Goal: Obtain resource: Download file/media

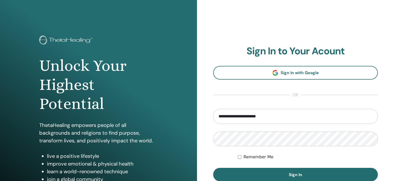
type input "**********"
click at [242, 157] on div "Remember Me" at bounding box center [308, 157] width 140 height 6
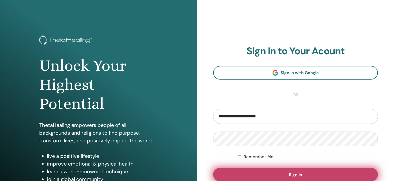
click at [287, 173] on button "Sign In" at bounding box center [295, 173] width 165 height 13
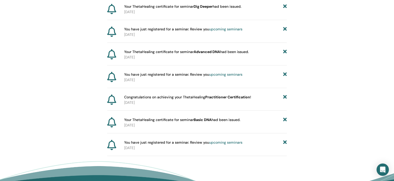
scroll to position [202, 0]
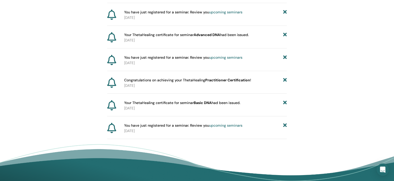
click at [113, 105] on icon at bounding box center [111, 105] width 9 height 10
click at [132, 104] on span "Your ThetaHealing certificate for seminar Basic DNA had been issued." at bounding box center [182, 102] width 116 height 5
click at [212, 101] on b "Basic DNA" at bounding box center [203, 102] width 18 height 5
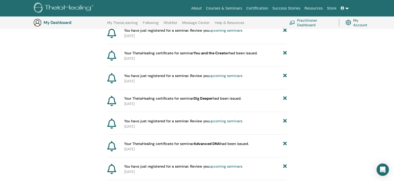
scroll to position [0, 0]
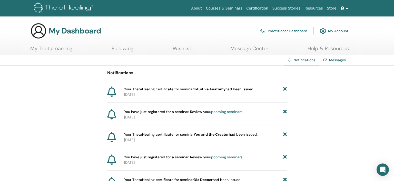
click at [331, 60] on link "Messages" at bounding box center [337, 60] width 17 height 5
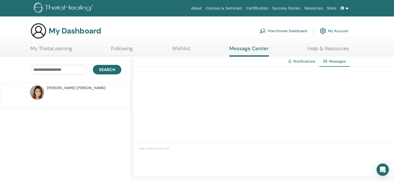
click at [299, 31] on link "Practitioner Dashboard" at bounding box center [284, 30] width 48 height 11
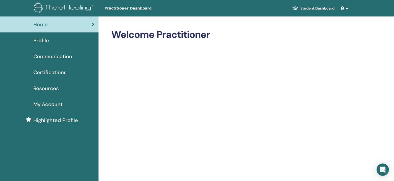
click at [40, 40] on span "Profile" at bounding box center [41, 40] width 16 height 8
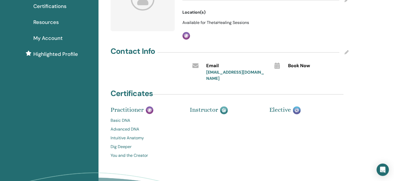
scroll to position [81, 0]
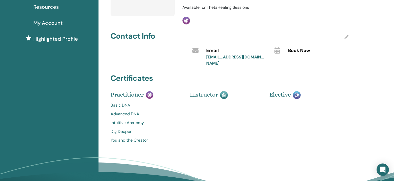
click at [120, 102] on link "Basic DNA" at bounding box center [147, 105] width 72 height 6
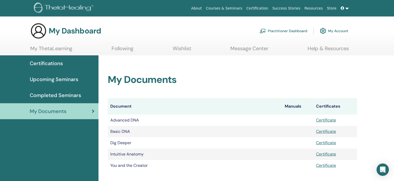
scroll to position [27, 0]
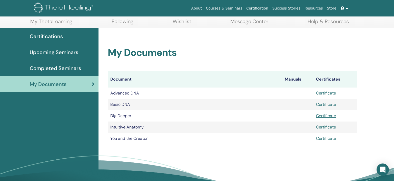
click at [329, 92] on link "Certificate" at bounding box center [326, 92] width 20 height 5
click at [330, 105] on link "Certificate" at bounding box center [326, 103] width 20 height 5
click at [331, 115] on link "Certificate" at bounding box center [326, 115] width 20 height 5
click at [329, 126] on link "Certificate" at bounding box center [326, 126] width 20 height 5
click at [327, 139] on link "Certificate" at bounding box center [326, 137] width 20 height 5
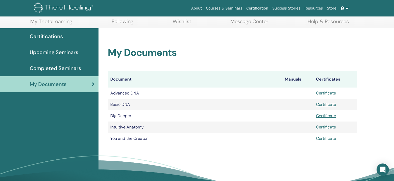
click at [58, 65] on span "Completed Seminars" at bounding box center [55, 68] width 51 height 8
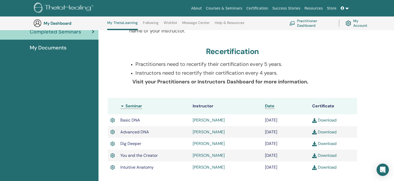
scroll to position [122, 0]
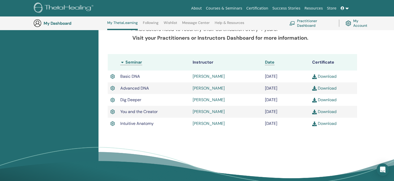
click at [220, 77] on link "[PERSON_NAME]" at bounding box center [209, 75] width 32 height 5
